Goal: Information Seeking & Learning: Learn about a topic

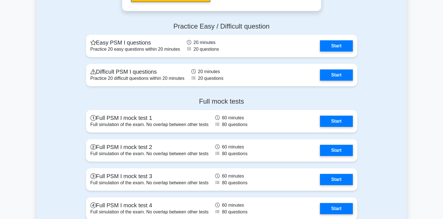
scroll to position [1298, 0]
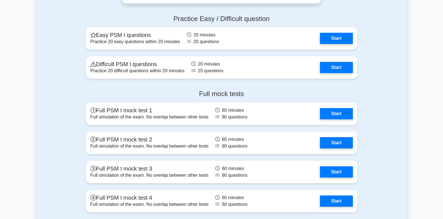
click at [215, 97] on h4 "Full mock tests" at bounding box center [221, 94] width 271 height 8
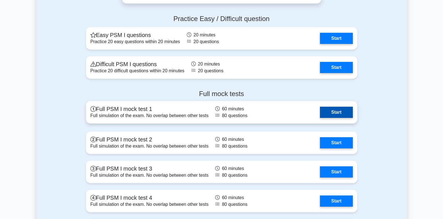
click at [320, 110] on link "Start" at bounding box center [336, 112] width 33 height 11
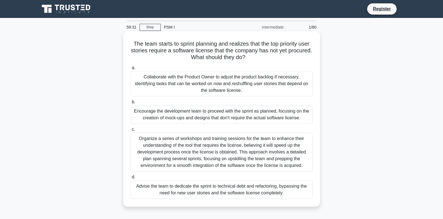
click at [135, 78] on div "Collaborate with the Product Owner to adjust the product backlog if necessary, …" at bounding box center [221, 83] width 182 height 25
click at [130, 70] on input "a. Collaborate with the Product Owner to adjust the product backlog if necessar…" at bounding box center [130, 68] width 0 height 4
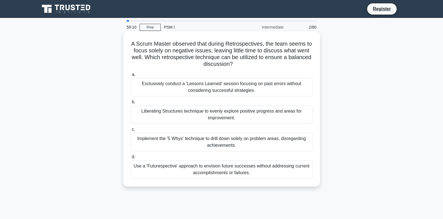
click at [156, 83] on div "Exclusively conduct a 'Lessons Learned' session focusing on past errors without…" at bounding box center [221, 87] width 182 height 19
click at [130, 77] on input "a. Exclusively conduct a 'Lessons Learned' session focusing on past errors with…" at bounding box center [130, 75] width 0 height 4
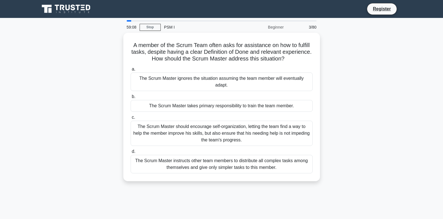
click at [327, 95] on div "A member of the Scrum Team often asks for assistance on how to fulfill tasks, d…" at bounding box center [221, 110] width 370 height 155
click at [151, 26] on link "Stop" at bounding box center [149, 27] width 21 height 7
